Goal: Task Accomplishment & Management: Use online tool/utility

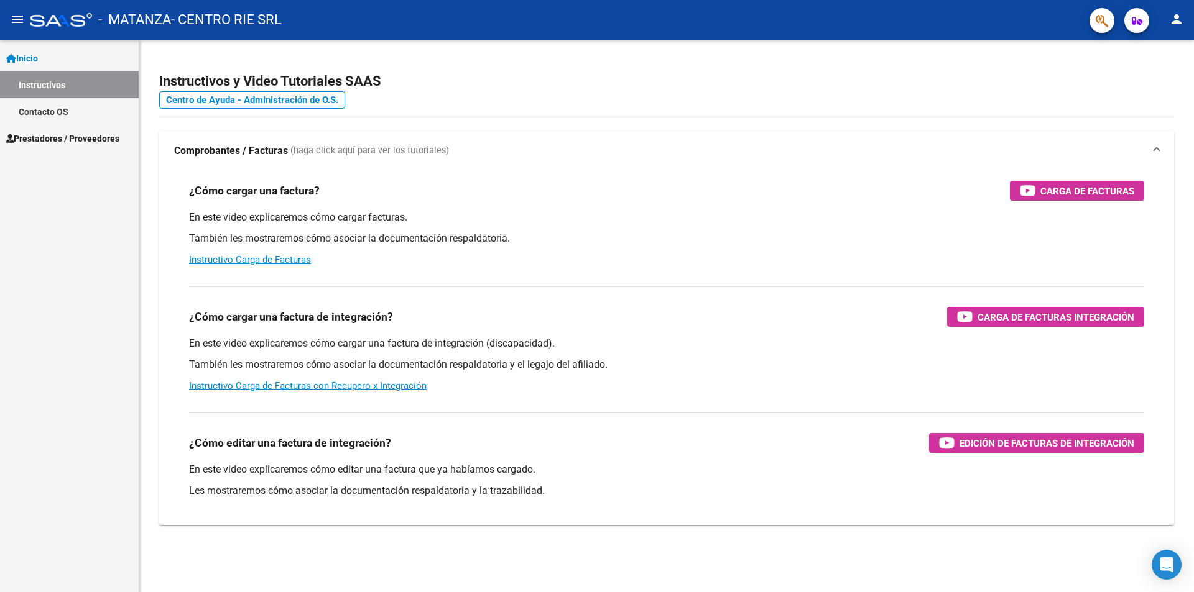
click at [50, 129] on link "Prestadores / Proveedores" at bounding box center [69, 138] width 139 height 27
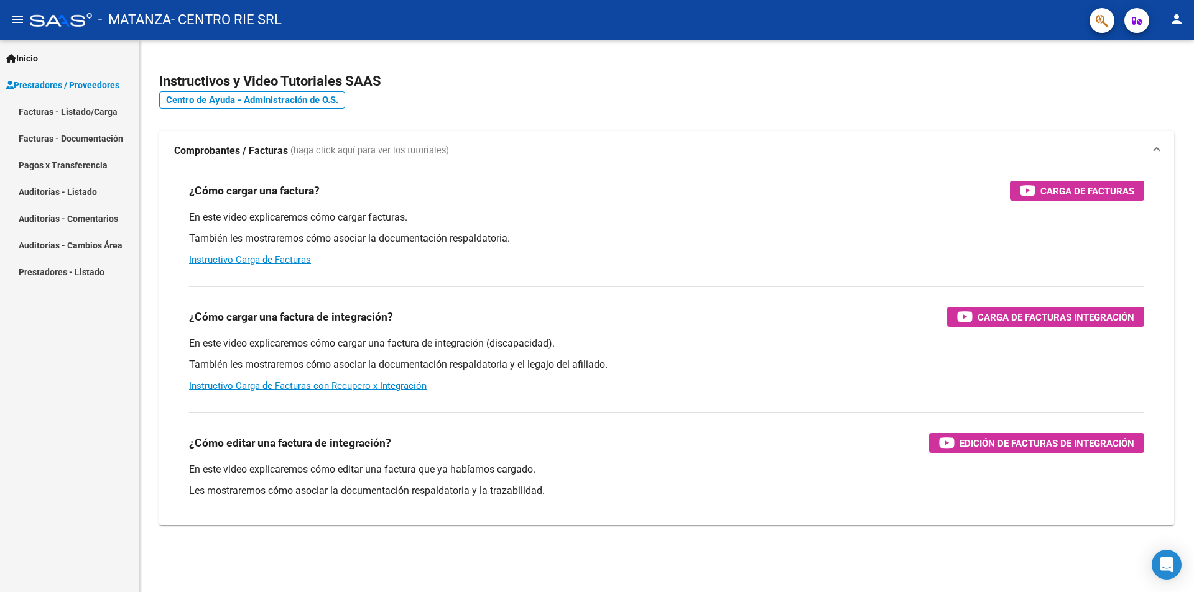
click at [72, 116] on link "Facturas - Listado/Carga" at bounding box center [69, 111] width 139 height 27
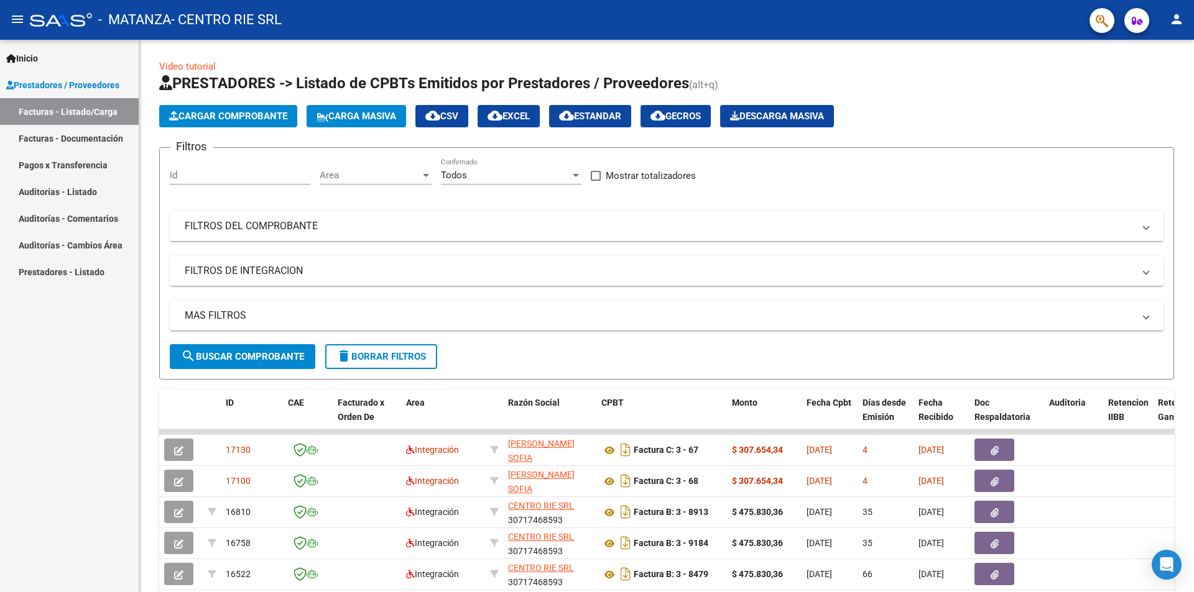
click at [1174, 14] on mat-icon "person" at bounding box center [1176, 19] width 15 height 15
click at [1152, 78] on button "exit_to_app Salir" at bounding box center [1151, 82] width 76 height 30
